Goal: Task Accomplishment & Management: Manage account settings

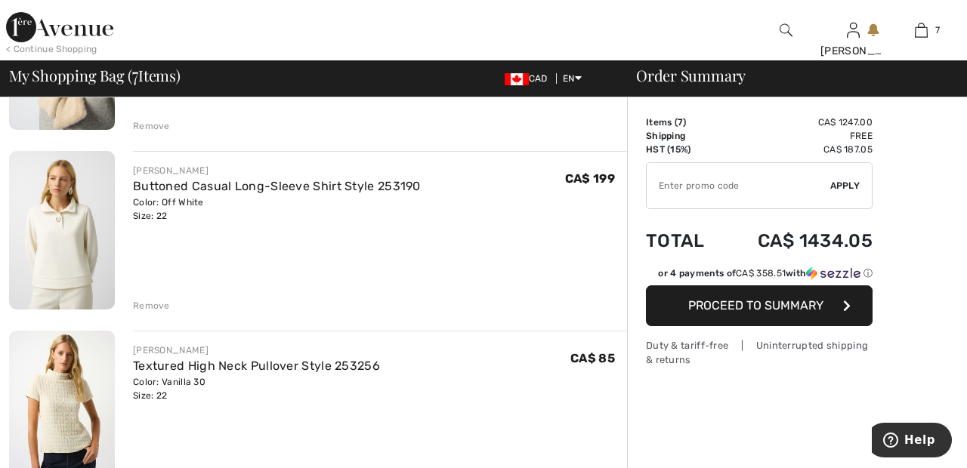
scroll to position [603, 0]
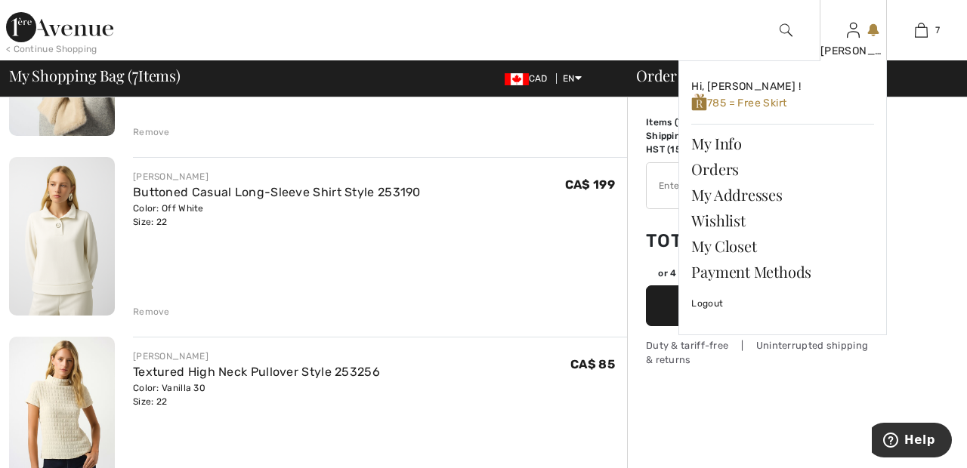
click at [853, 39] on img at bounding box center [853, 30] width 13 height 18
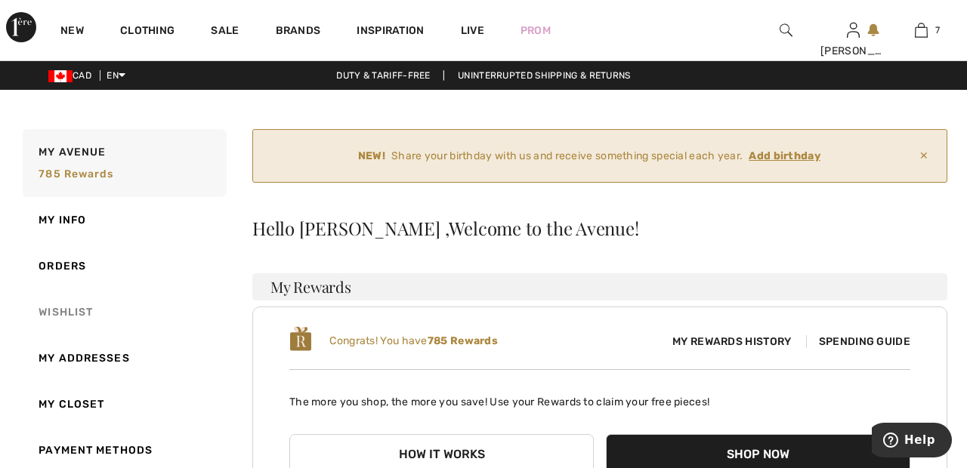
click at [79, 309] on link "Wishlist" at bounding box center [123, 312] width 207 height 46
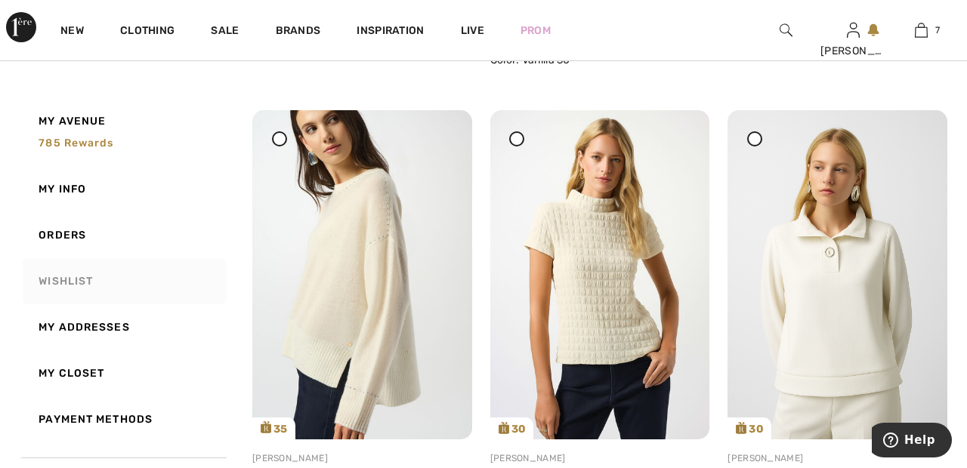
scroll to position [721, 0]
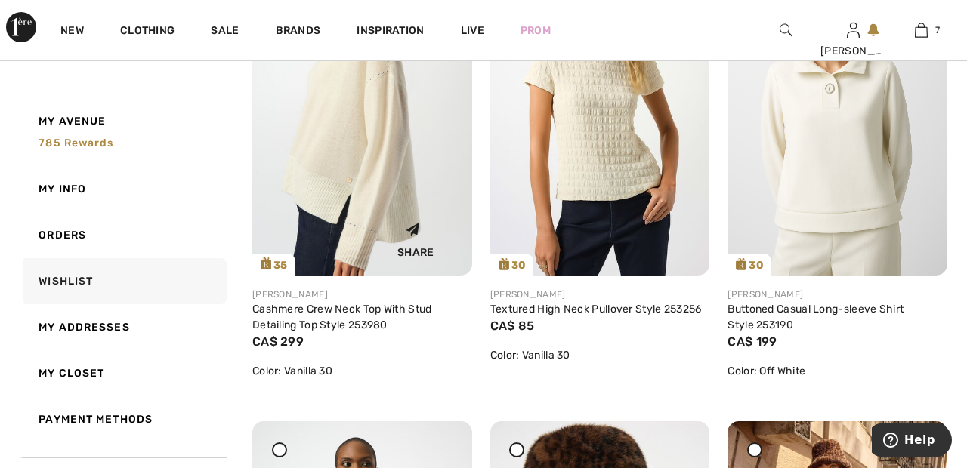
click at [369, 184] on img at bounding box center [362, 110] width 220 height 329
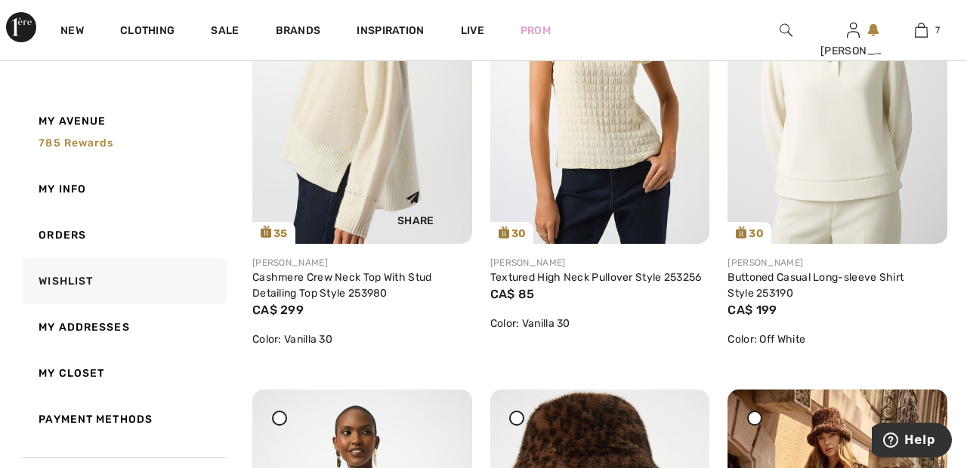
scroll to position [955, 0]
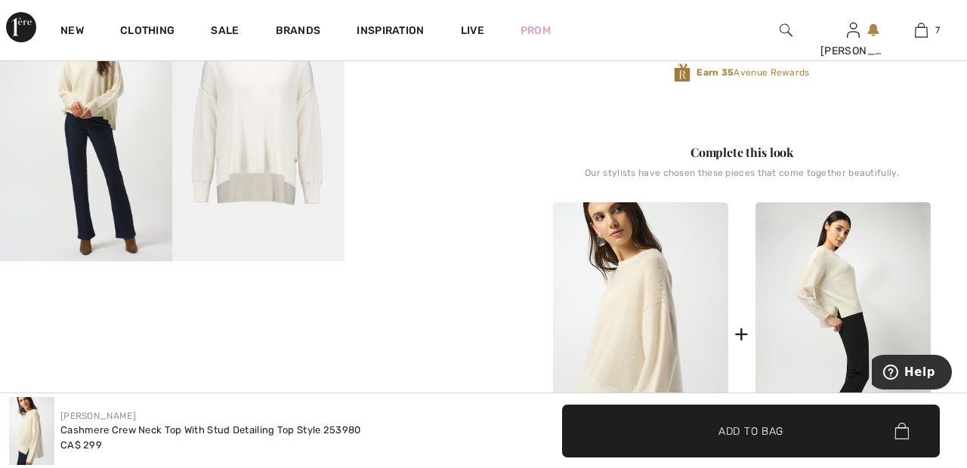
scroll to position [469, 0]
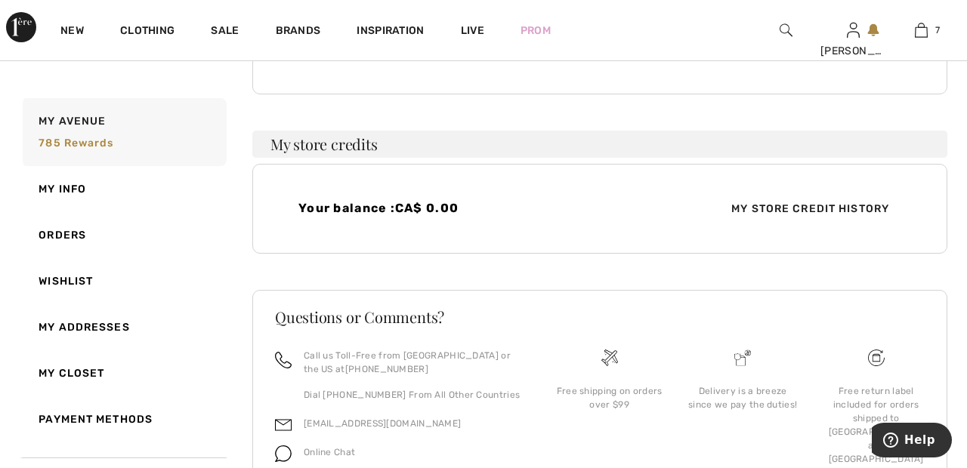
scroll to position [490, 0]
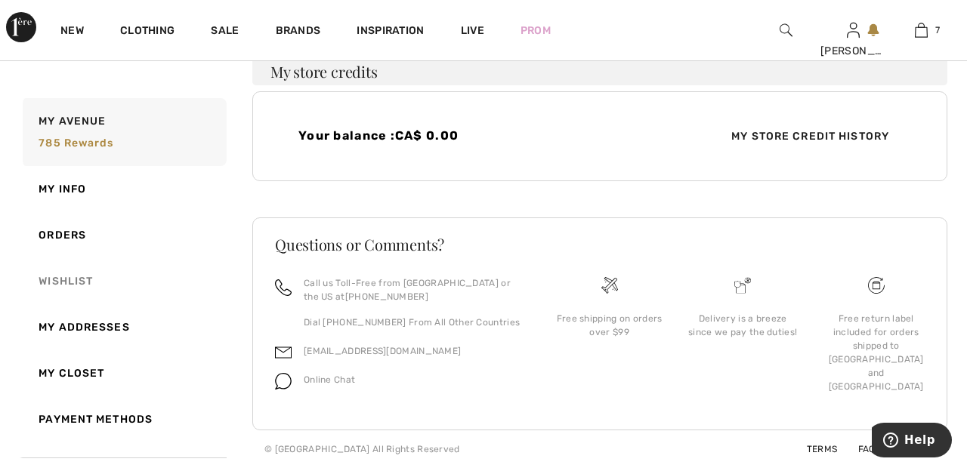
click at [93, 282] on link "Wishlist" at bounding box center [123, 281] width 207 height 46
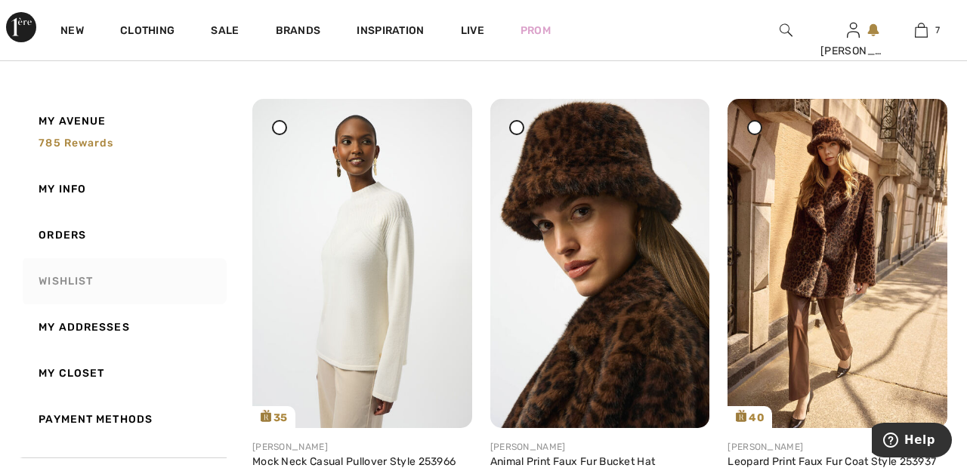
scroll to position [1205, 0]
click at [362, 266] on img at bounding box center [362, 263] width 220 height 329
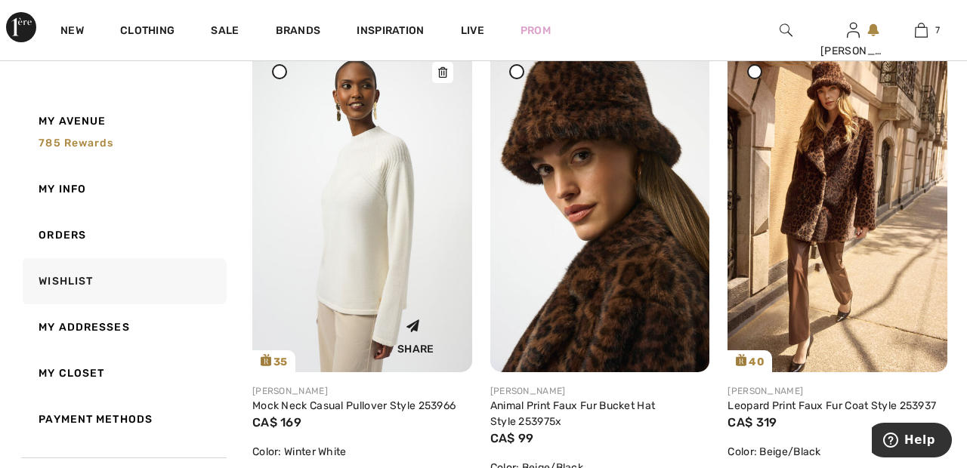
scroll to position [1278, 0]
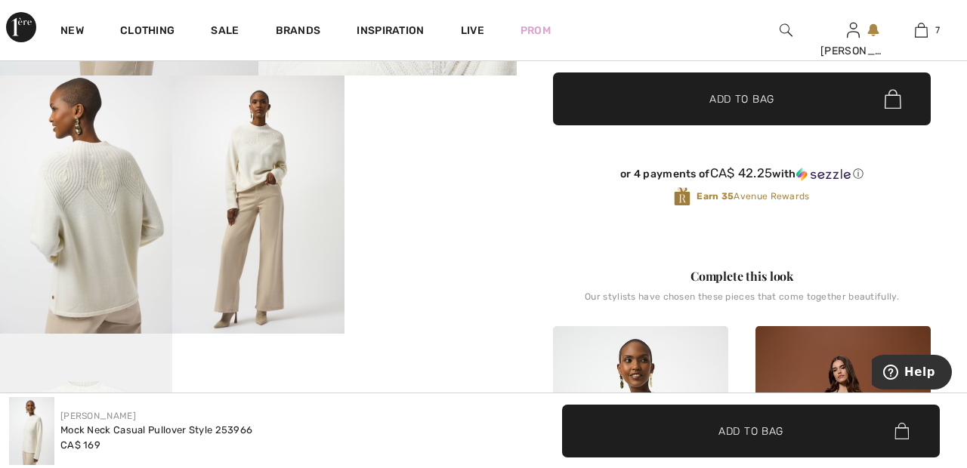
scroll to position [402, 0]
click at [110, 224] on img at bounding box center [86, 205] width 172 height 258
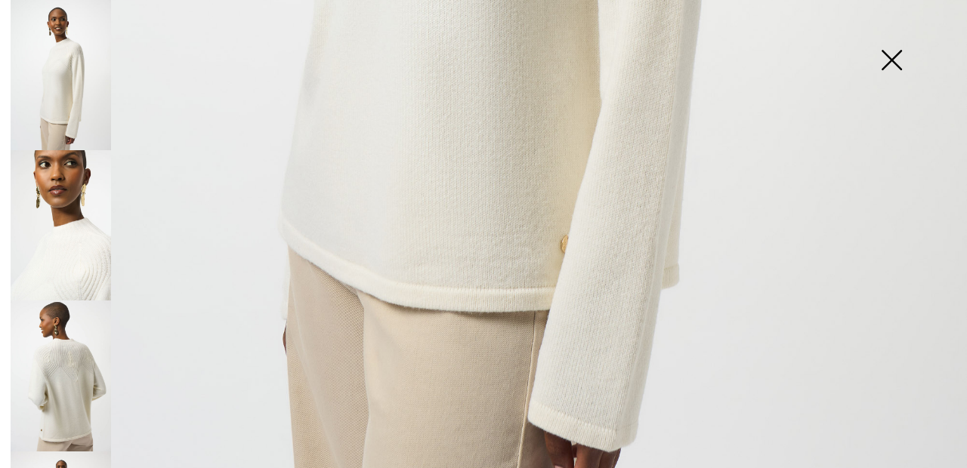
scroll to position [908, 0]
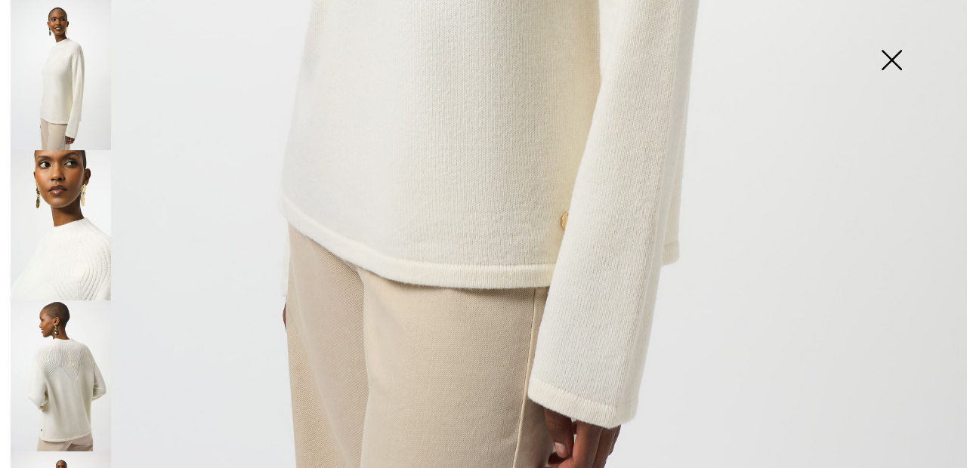
click at [86, 372] on img at bounding box center [61, 376] width 100 height 150
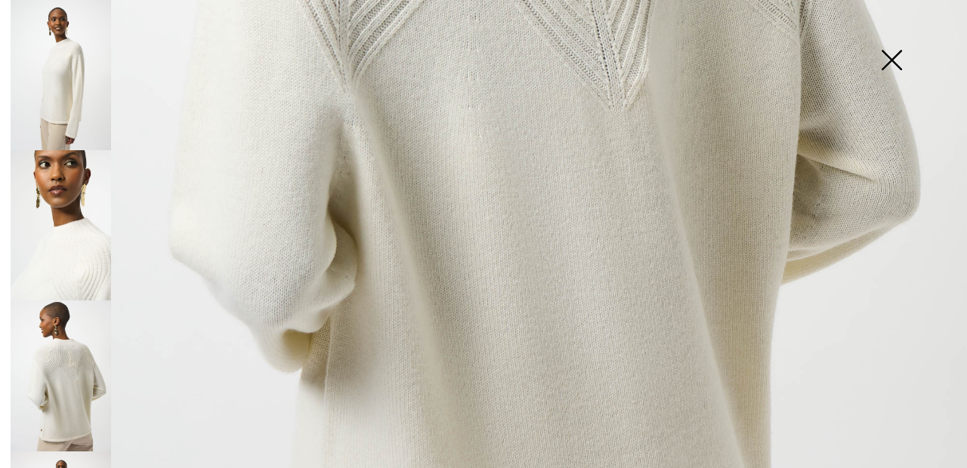
scroll to position [683, 0]
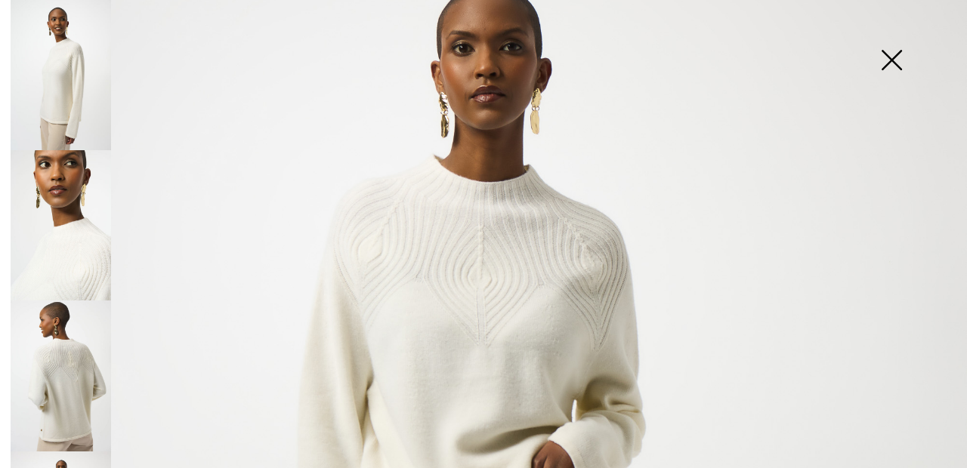
scroll to position [100, 0]
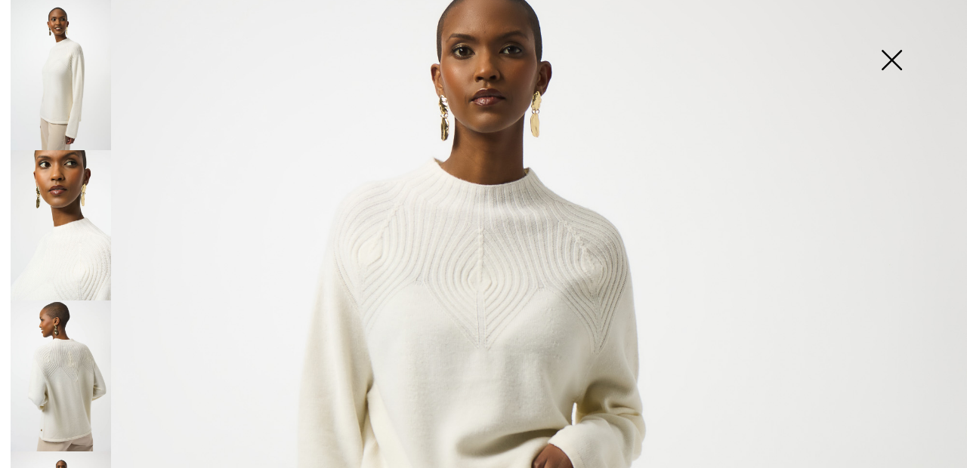
click at [902, 55] on img at bounding box center [891, 62] width 76 height 78
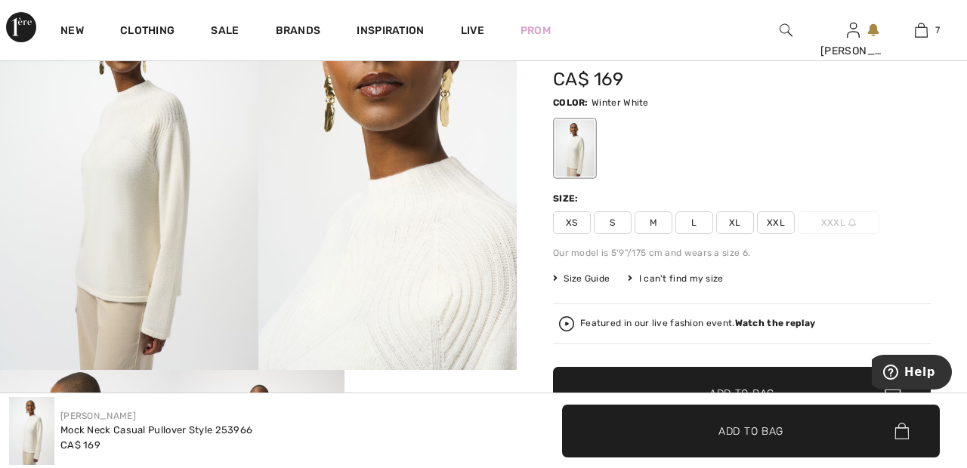
scroll to position [0, 0]
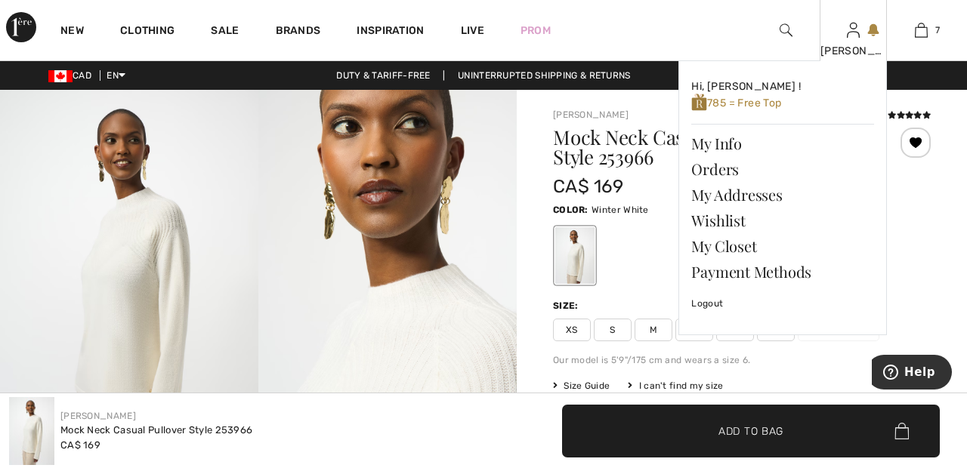
click at [852, 39] on img at bounding box center [853, 30] width 13 height 18
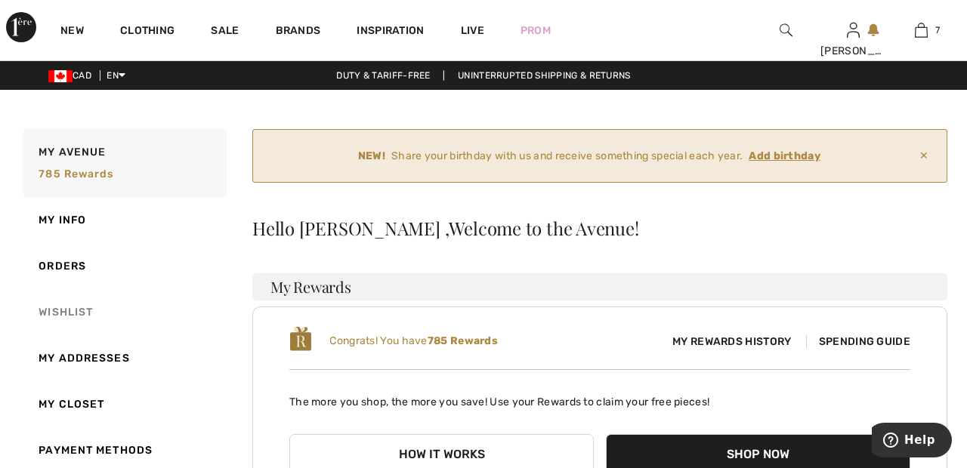
click at [88, 312] on link "Wishlist" at bounding box center [123, 312] width 207 height 46
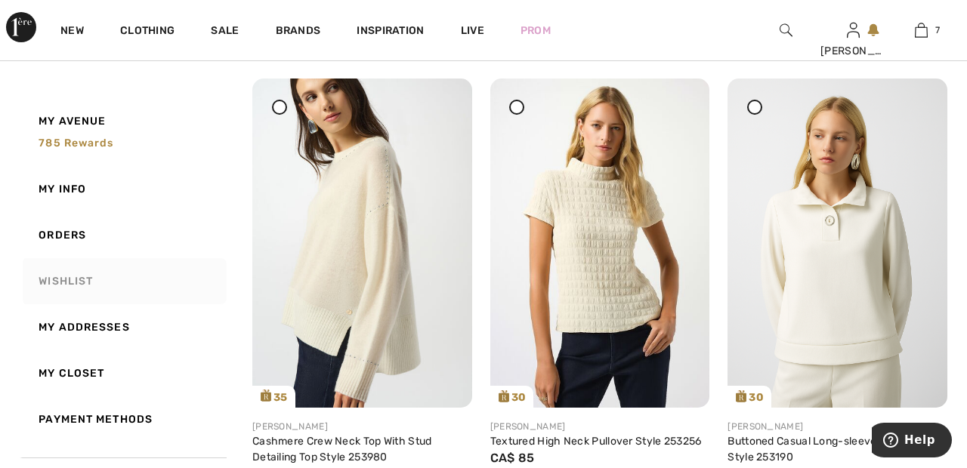
scroll to position [751, 0]
click at [280, 113] on div at bounding box center [279, 107] width 15 height 15
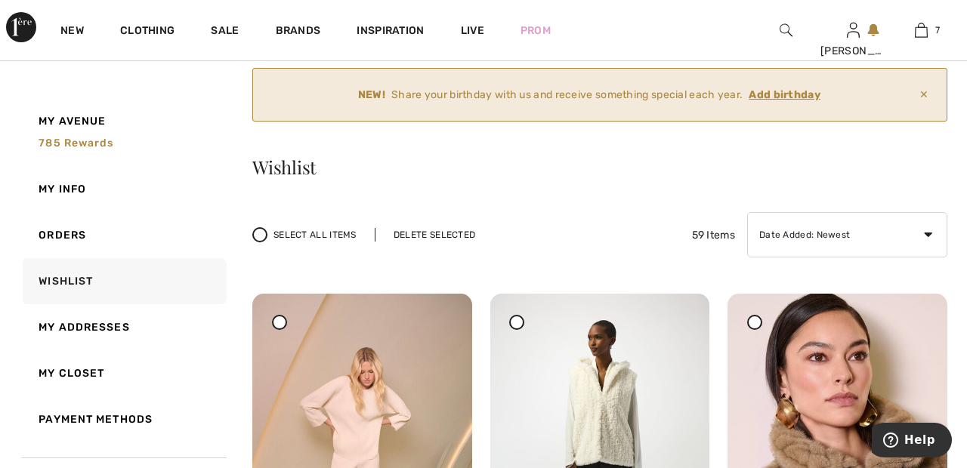
scroll to position [0, 0]
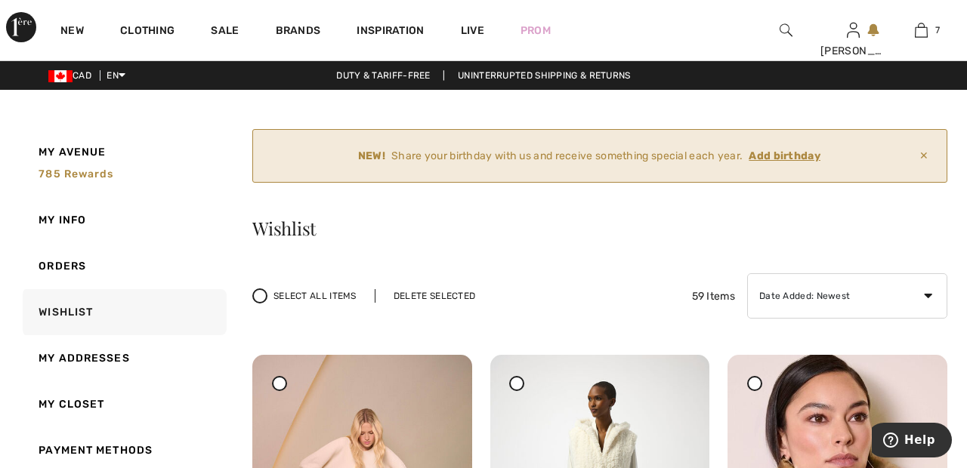
click at [443, 295] on div "Delete Selected" at bounding box center [434, 296] width 119 height 14
click at [922, 35] on img at bounding box center [921, 30] width 13 height 18
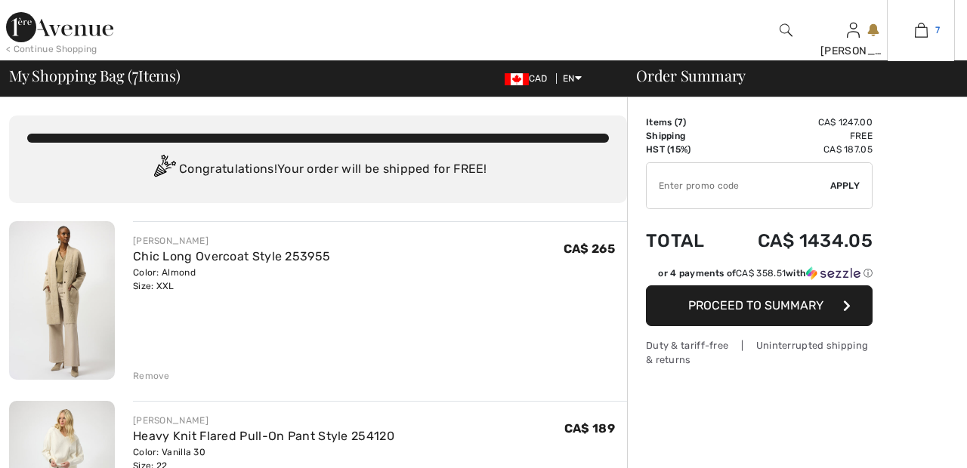
click at [927, 35] on img at bounding box center [921, 30] width 13 height 18
